Goal: Information Seeking & Learning: Learn about a topic

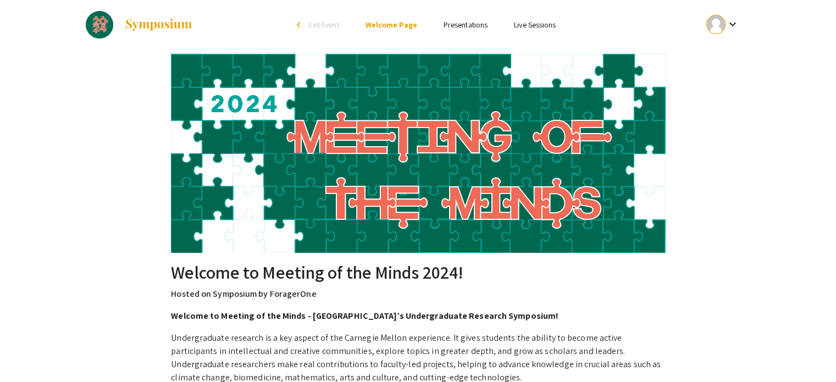
click at [463, 30] on link "Presentations" at bounding box center [466, 25] width 44 height 10
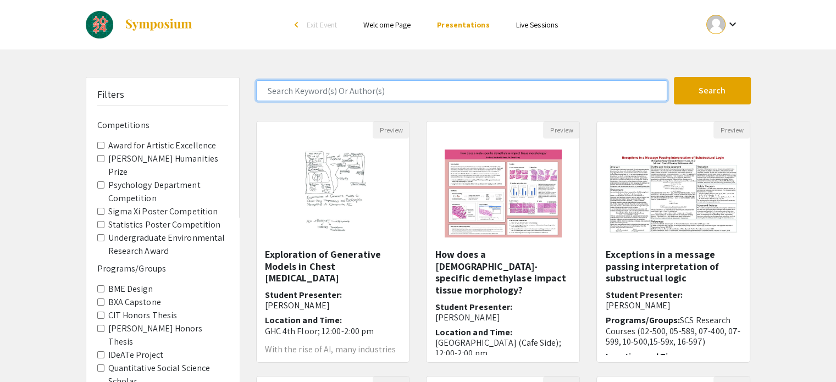
click at [346, 89] on input "Search Keyword(s) Or Author(s)" at bounding box center [461, 90] width 411 height 21
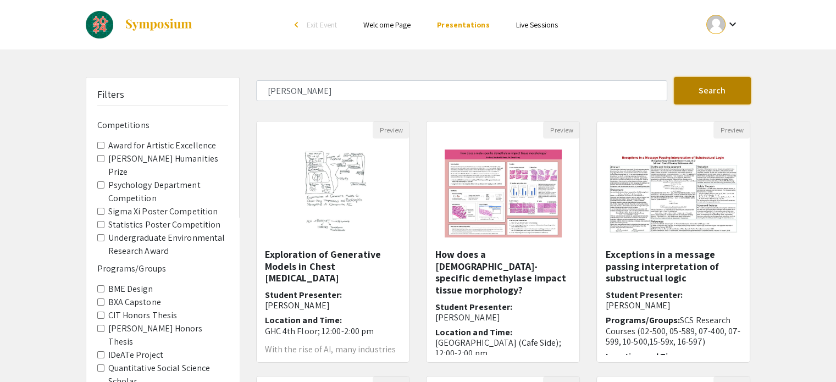
click at [714, 85] on button "Search" at bounding box center [712, 90] width 77 height 27
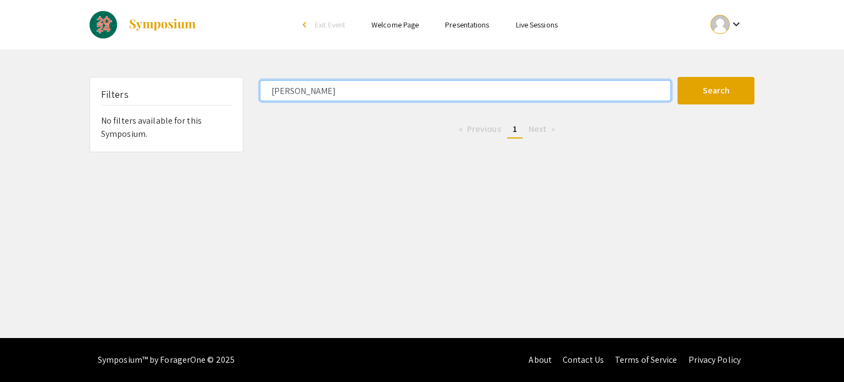
drag, startPoint x: 332, startPoint y: 96, endPoint x: 295, endPoint y: 97, distance: 37.4
click at [295, 97] on input "darren kim" at bounding box center [465, 90] width 411 height 21
type input "darren"
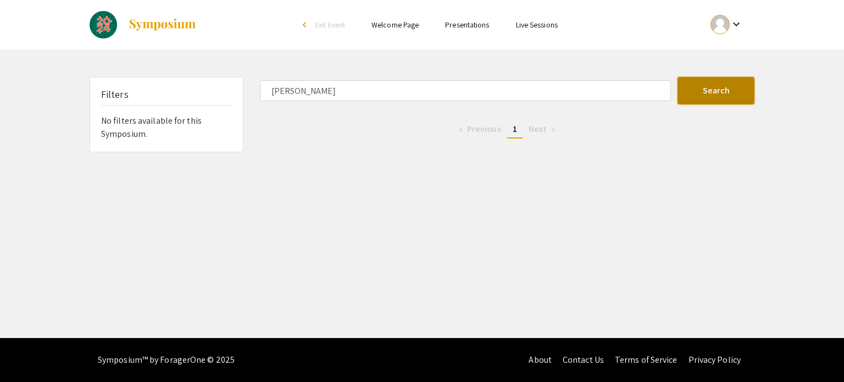
click at [720, 82] on button "Search" at bounding box center [716, 90] width 77 height 27
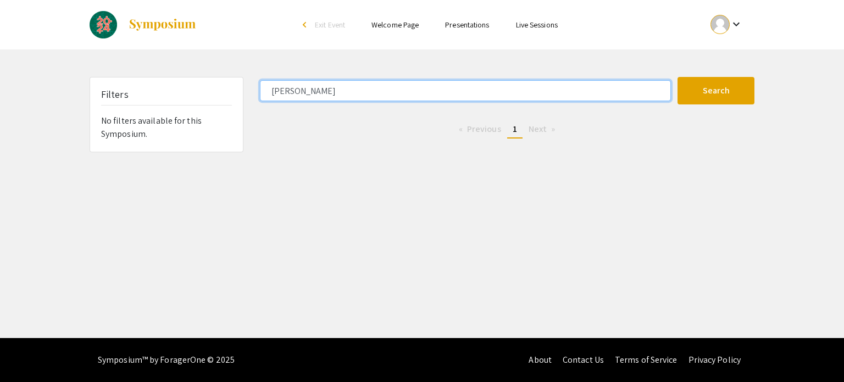
drag, startPoint x: 293, startPoint y: 87, endPoint x: 201, endPoint y: 85, distance: 91.8
click at [201, 85] on div "Filters No filters available for this Symposium. darren Search 0 Results found …" at bounding box center [422, 114] width 682 height 75
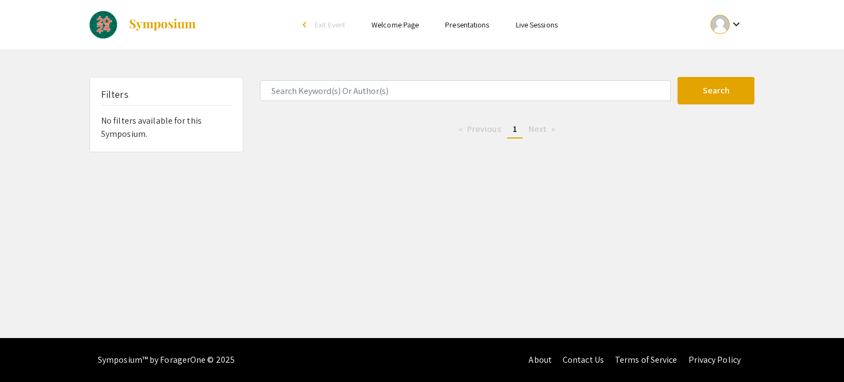
click at [454, 19] on li "Presentations" at bounding box center [467, 24] width 70 height 13
click at [462, 30] on link "Presentations" at bounding box center [467, 25] width 44 height 10
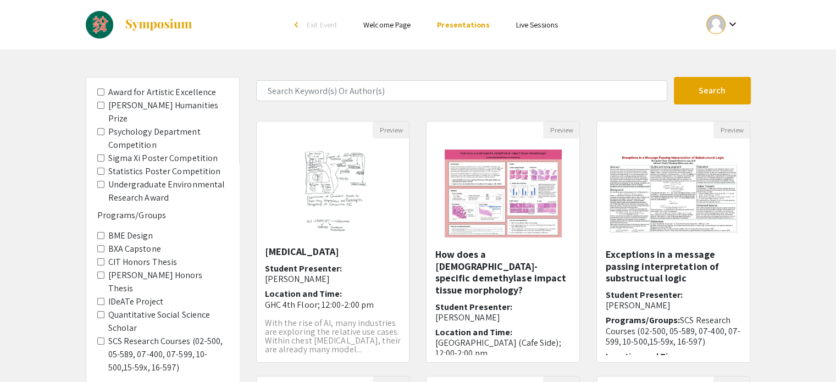
click at [777, 261] on div "Filters Competitions Award for Artistic Excellence Dietrich Humanities Prize Ps…" at bounding box center [418, 367] width 836 height 581
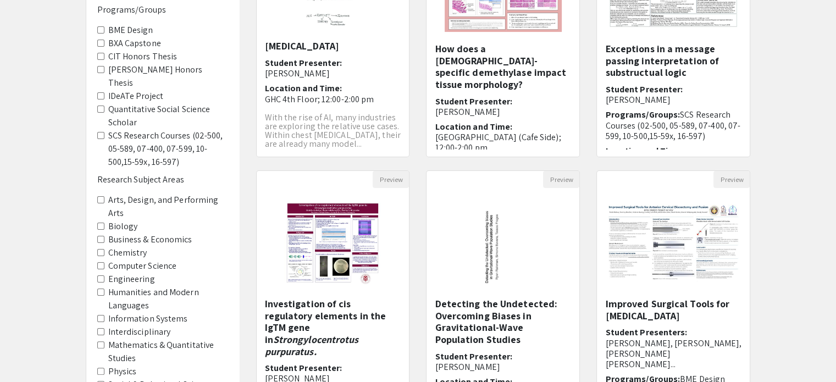
scroll to position [346, 0]
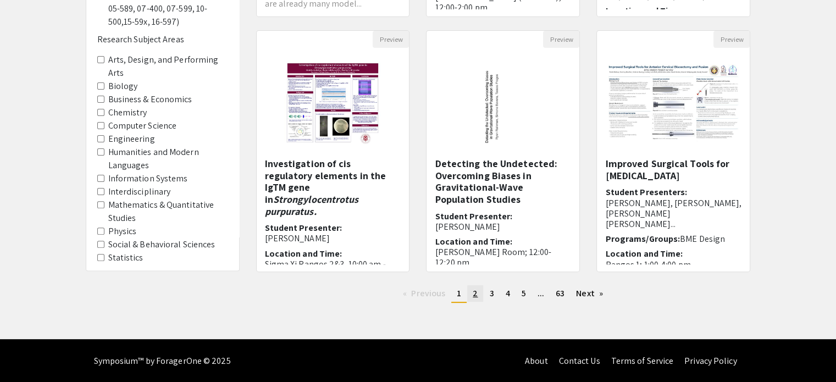
click at [481, 290] on link "page 2" at bounding box center [475, 293] width 16 height 16
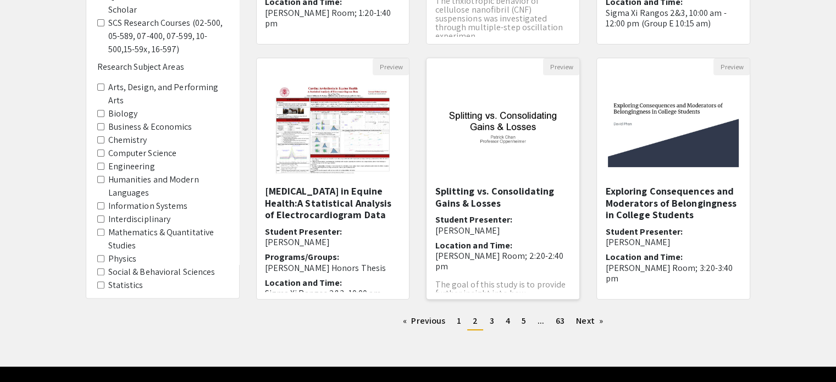
scroll to position [319, 0]
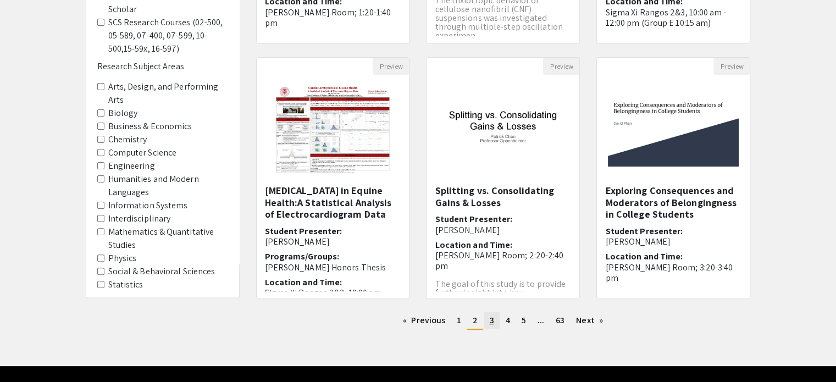
click at [495, 322] on link "page 3" at bounding box center [491, 320] width 15 height 16
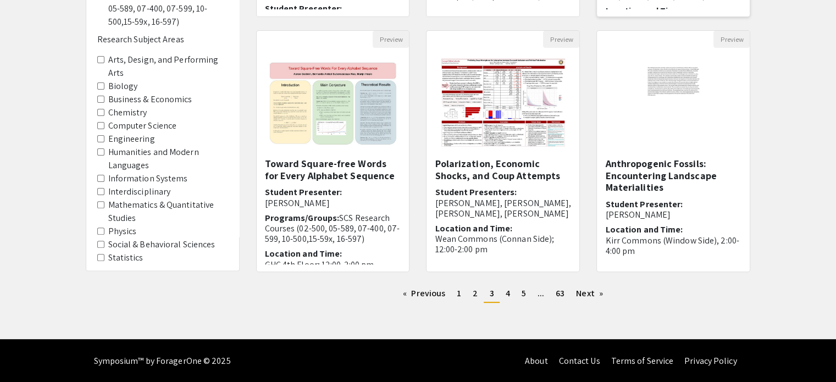
scroll to position [48, 0]
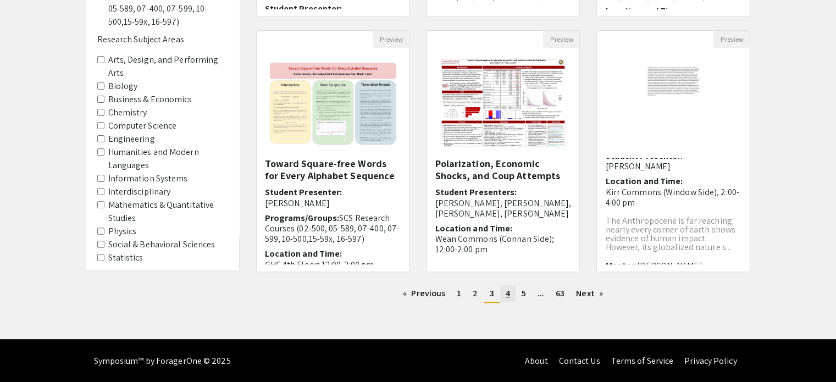
click at [507, 293] on span "4" at bounding box center [508, 294] width 4 height 12
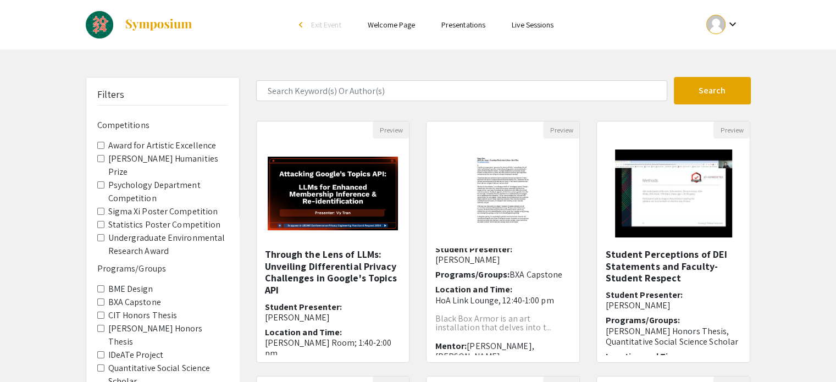
click at [460, 26] on link "Presentations" at bounding box center [463, 25] width 44 height 10
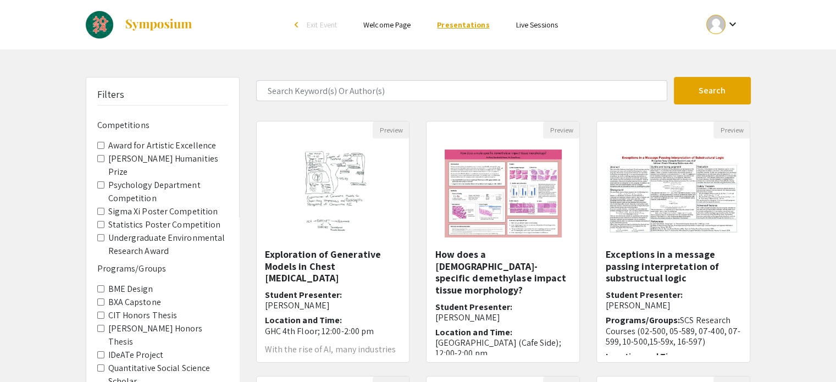
click at [460, 26] on link "Presentations" at bounding box center [463, 25] width 52 height 10
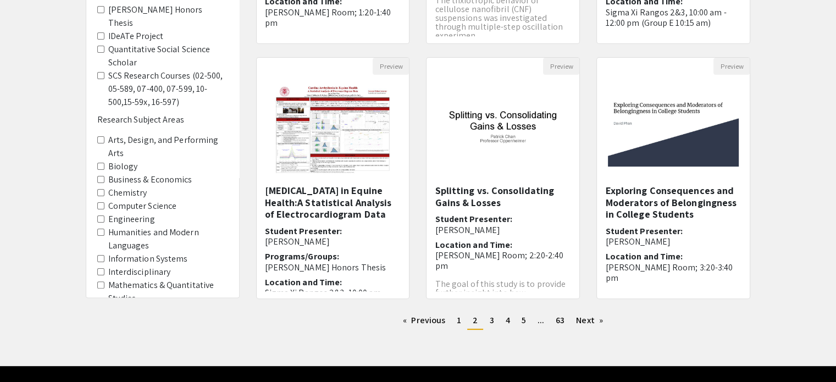
scroll to position [346, 0]
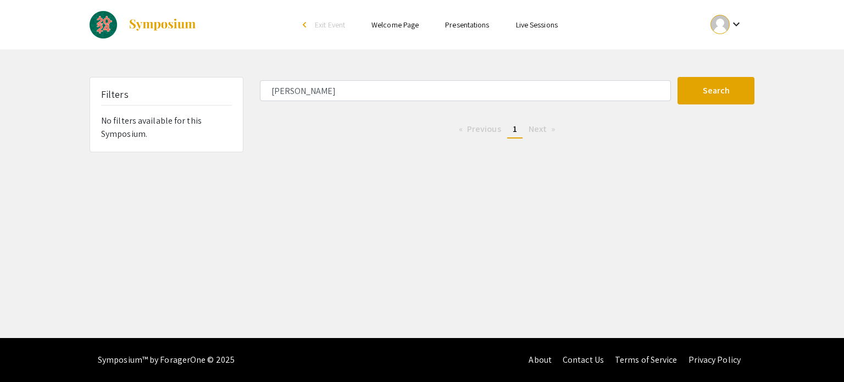
type input "darren kim"
